Goal: Information Seeking & Learning: Learn about a topic

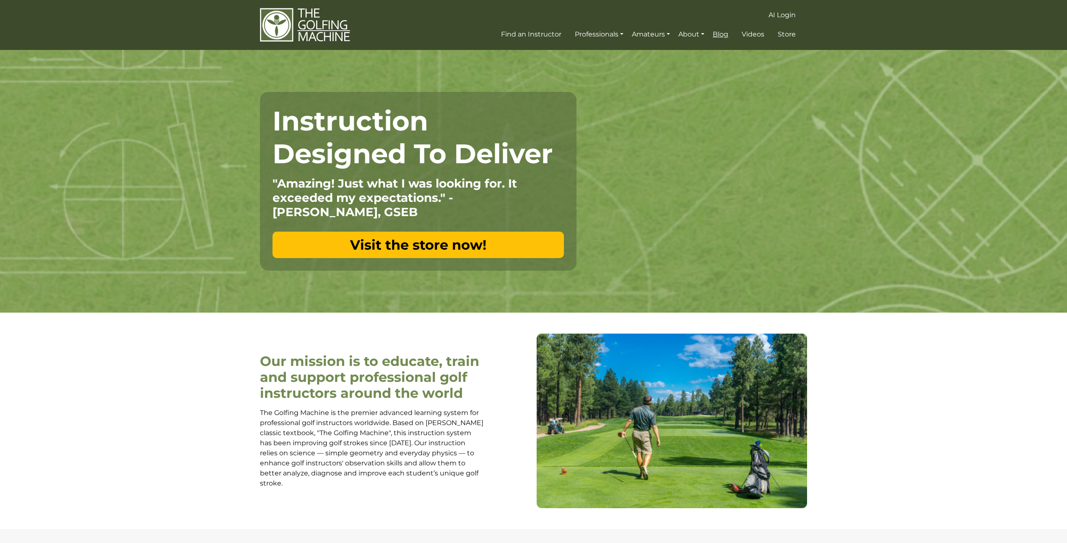
click at [726, 30] on span "Blog" at bounding box center [721, 34] width 16 height 8
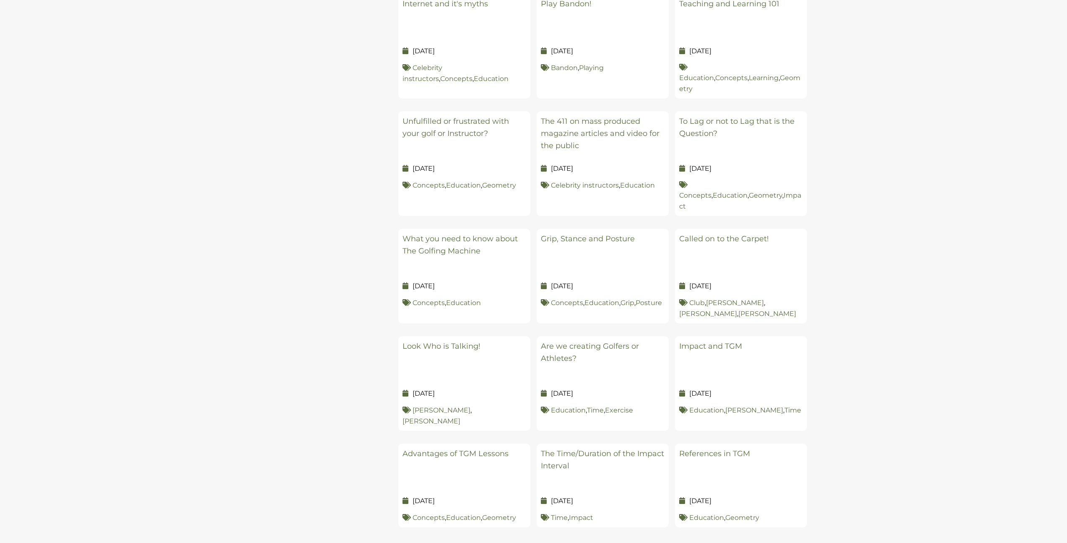
scroll to position [598, 0]
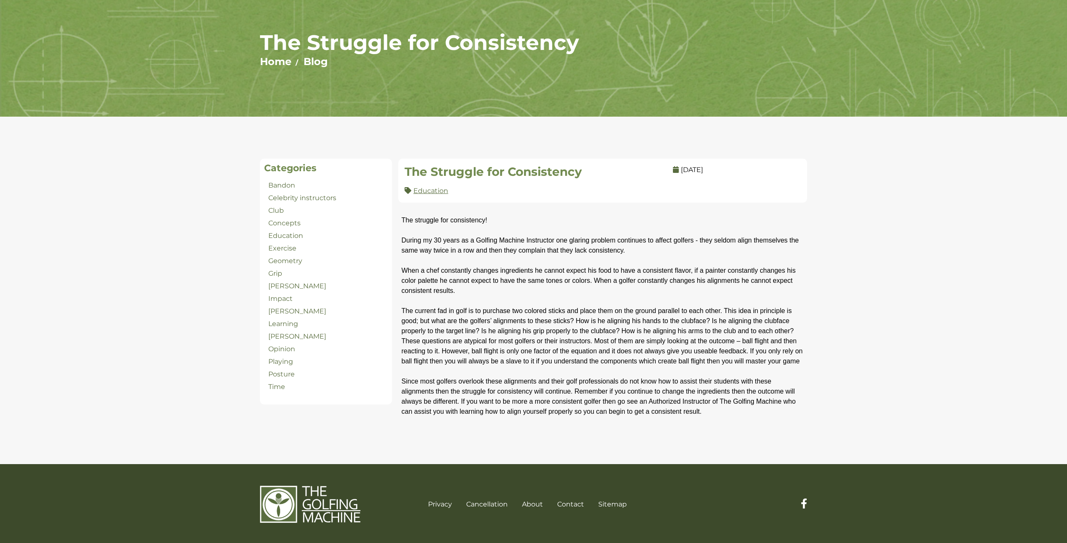
scroll to position [64, 0]
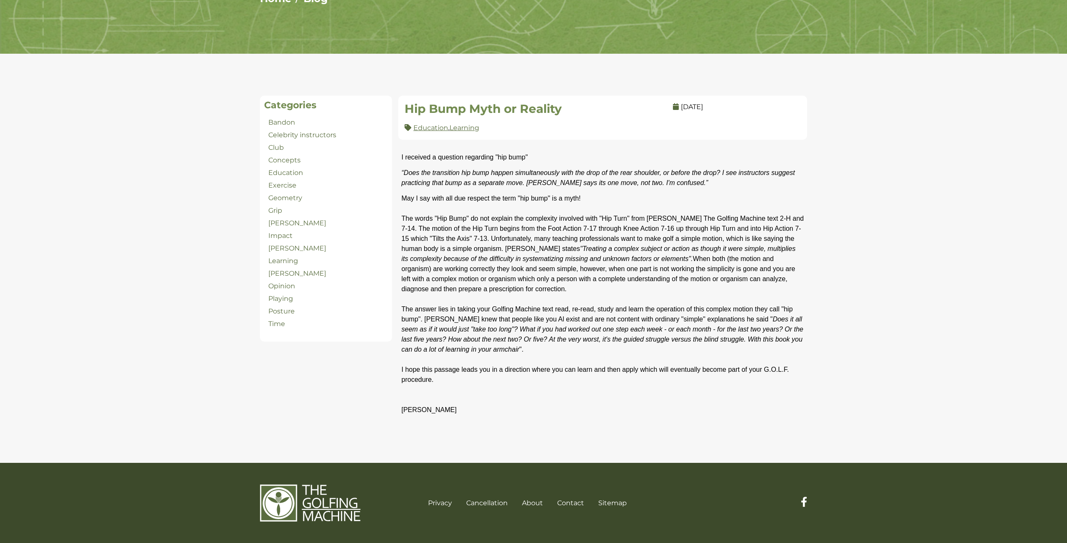
scroll to position [125, 0]
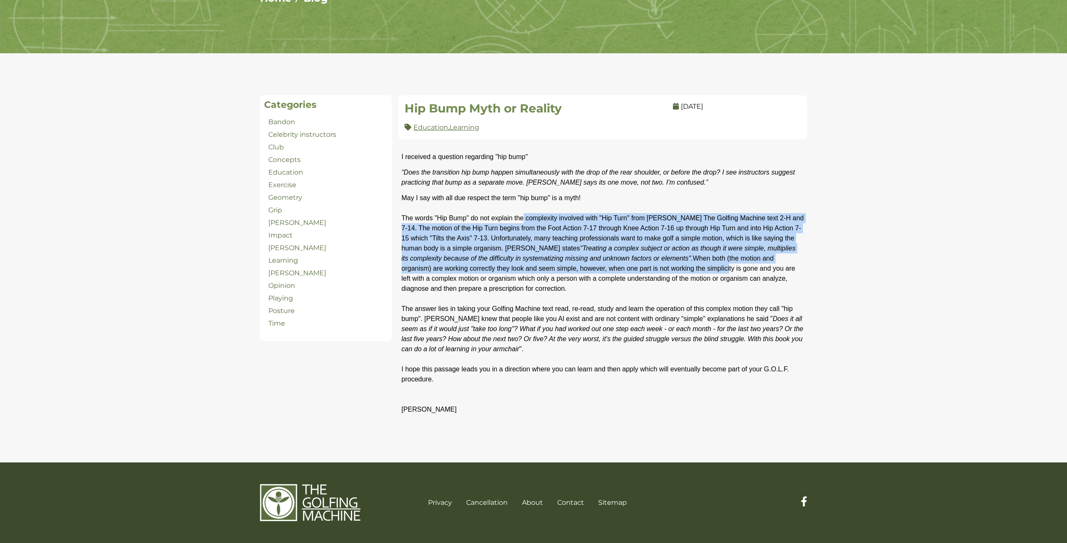
drag, startPoint x: 524, startPoint y: 221, endPoint x: 696, endPoint y: 271, distance: 178.6
click at [695, 271] on span "May I say with all due respect the term "hip bump" is a myth! The words "Hip Bu…" at bounding box center [603, 303] width 403 height 219
click at [696, 271] on span "May I say with all due respect the term "hip bump" is a myth! The words "Hip Bu…" at bounding box center [603, 303] width 403 height 219
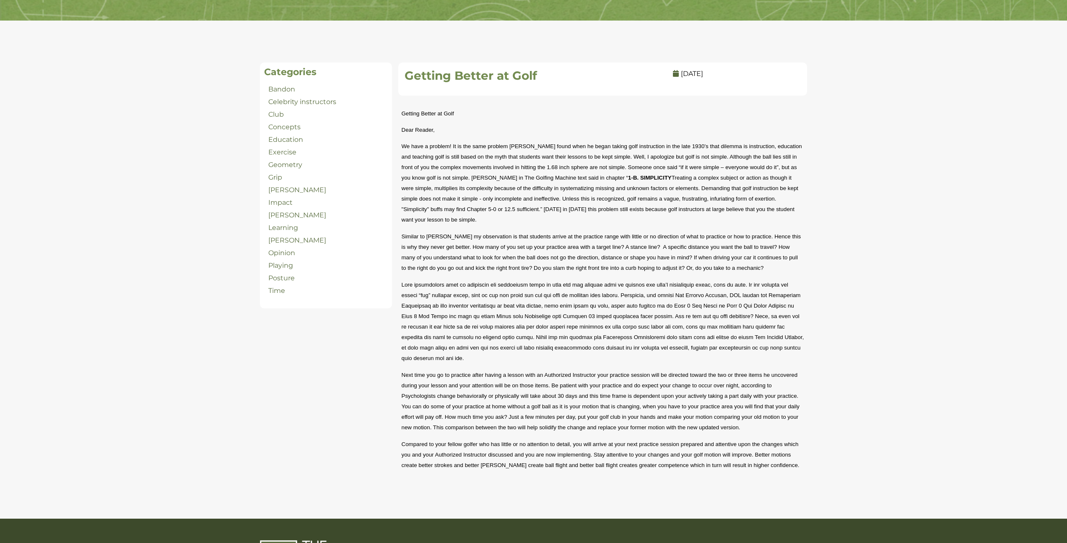
scroll to position [214, 0]
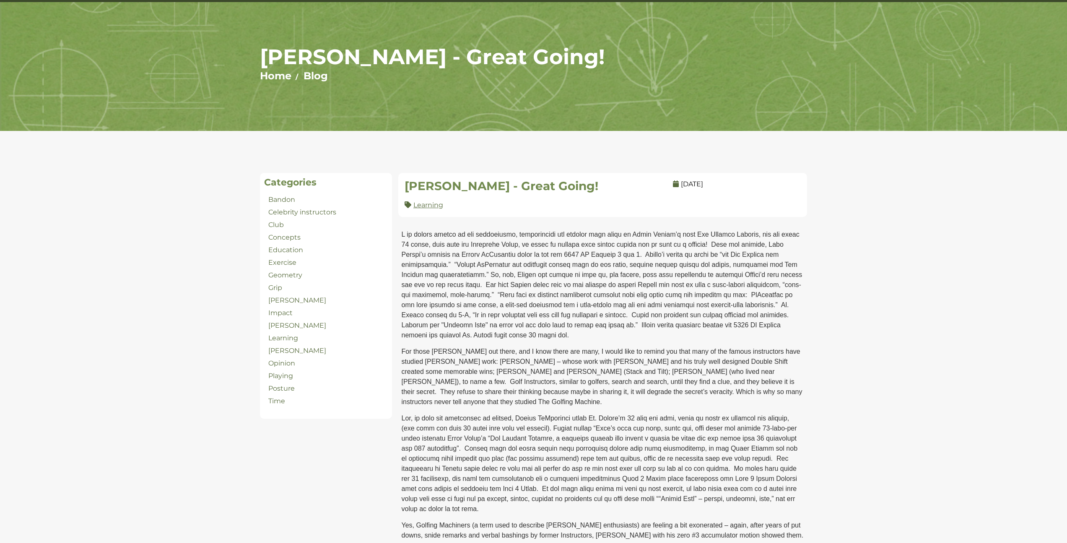
scroll to position [158, 0]
